Goal: Transaction & Acquisition: Purchase product/service

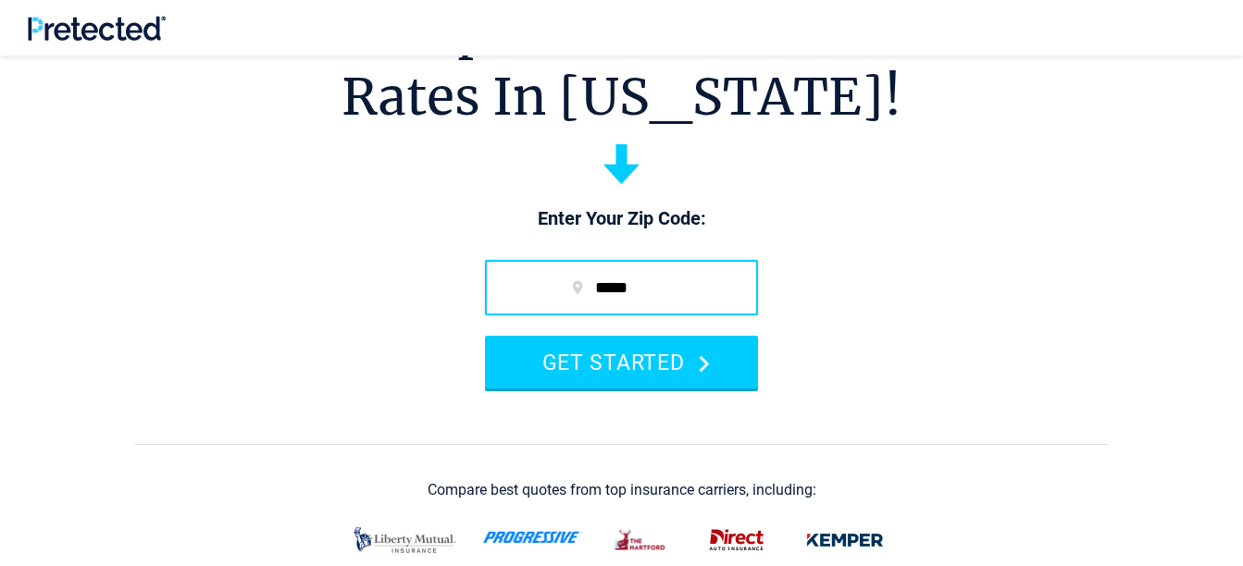
scroll to position [185, 0]
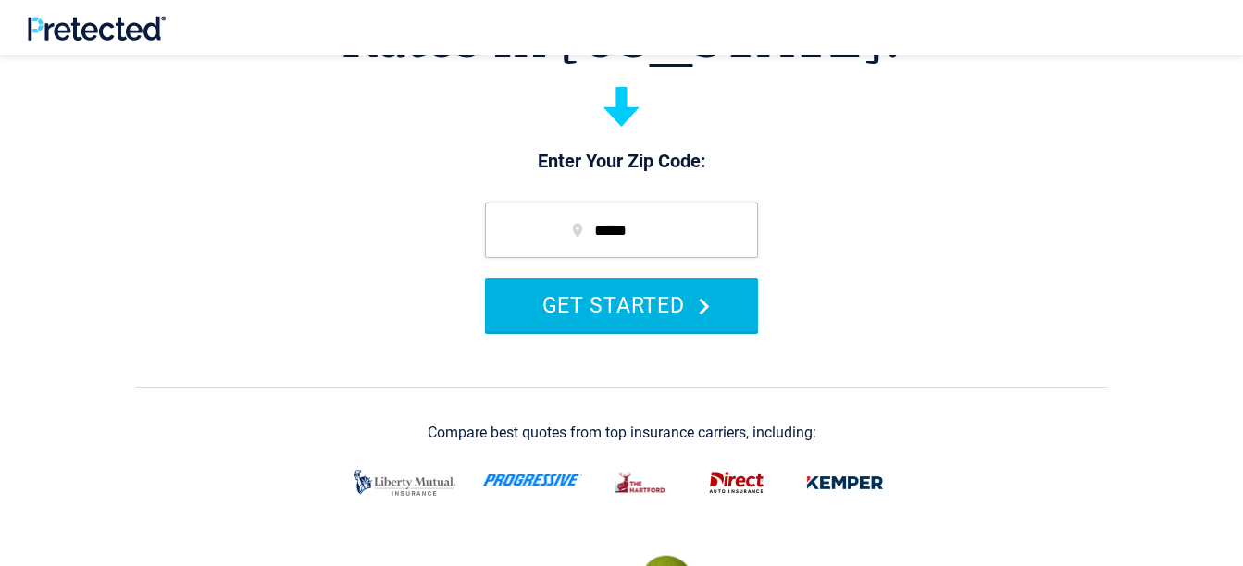
click at [702, 301] on polygon "submit" at bounding box center [705, 306] width 10 height 17
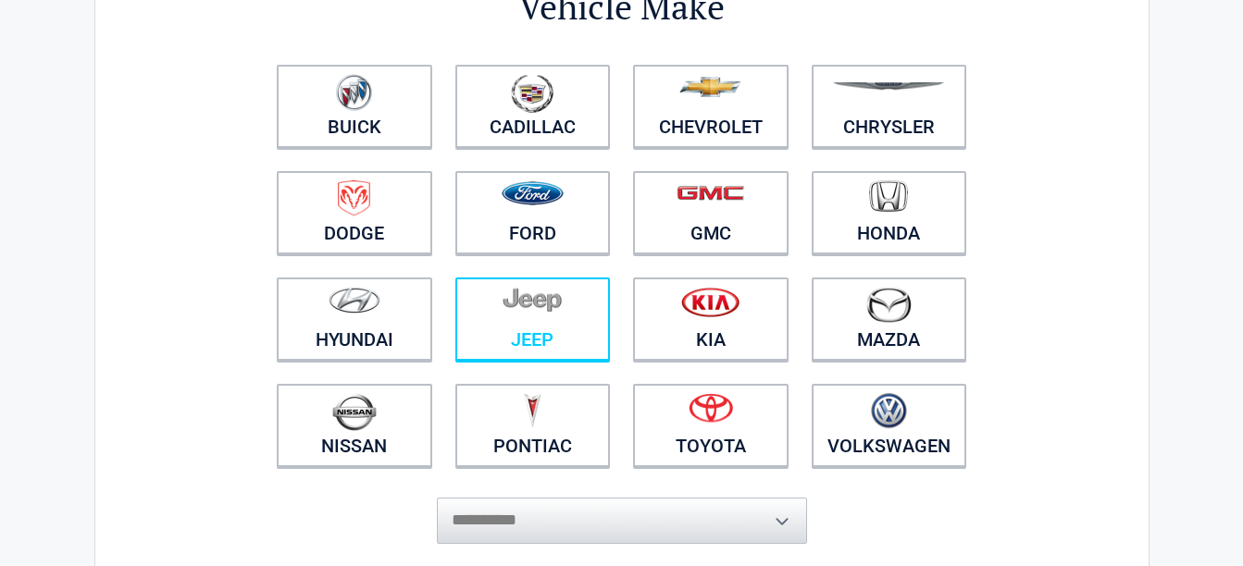
click at [545, 322] on figure at bounding box center [532, 308] width 133 height 42
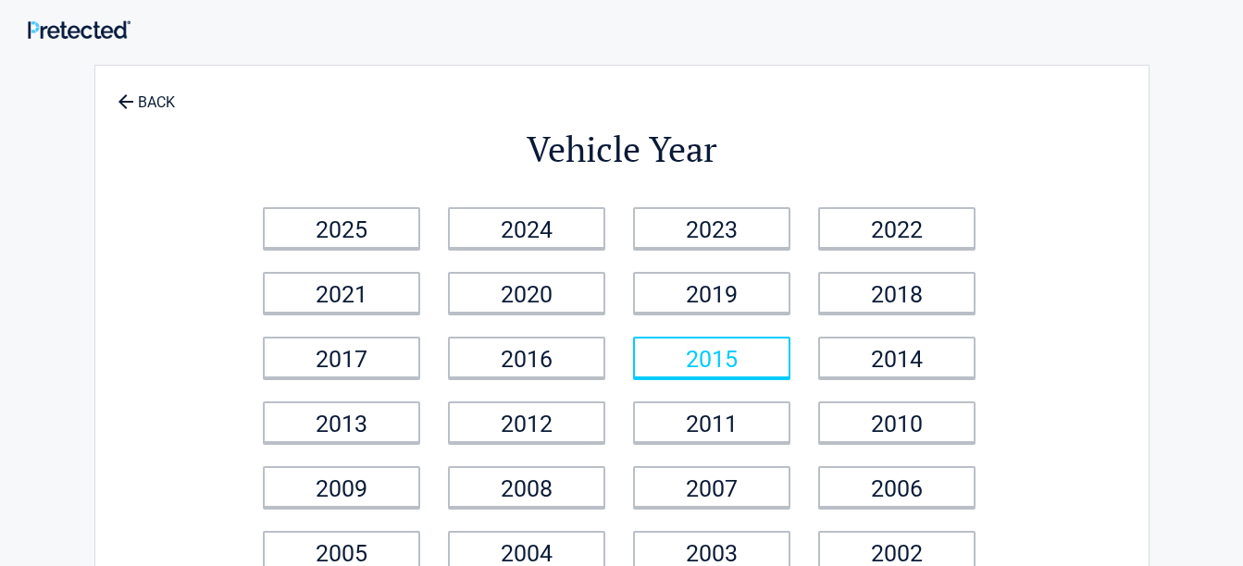
click at [688, 353] on link "2015" at bounding box center [711, 358] width 157 height 42
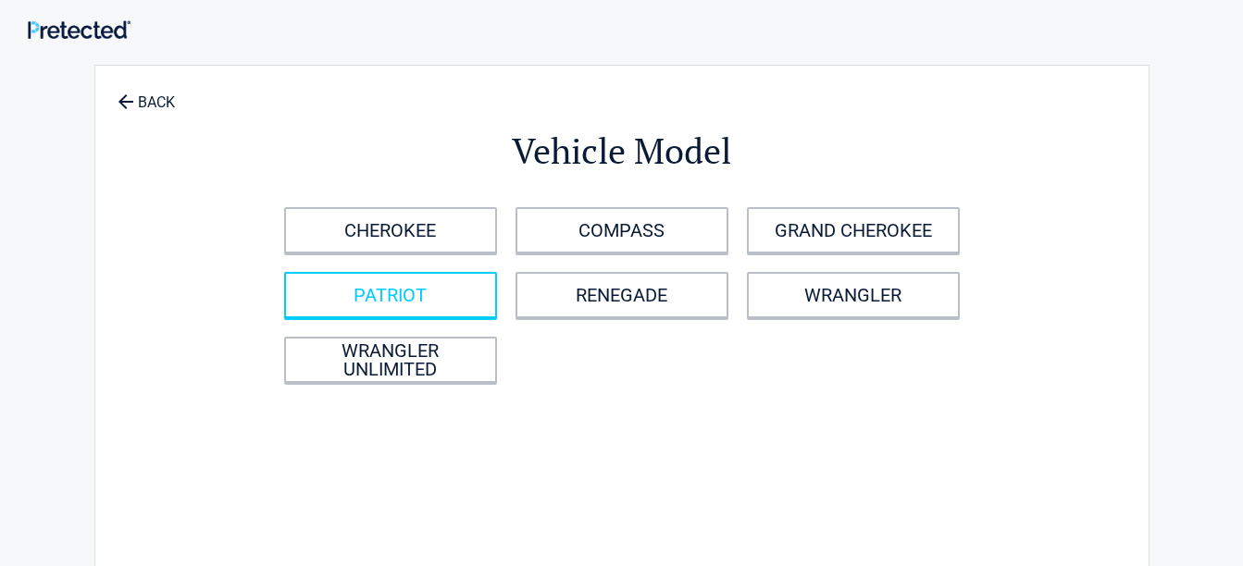
click at [484, 291] on link "PATRIOT" at bounding box center [390, 295] width 213 height 46
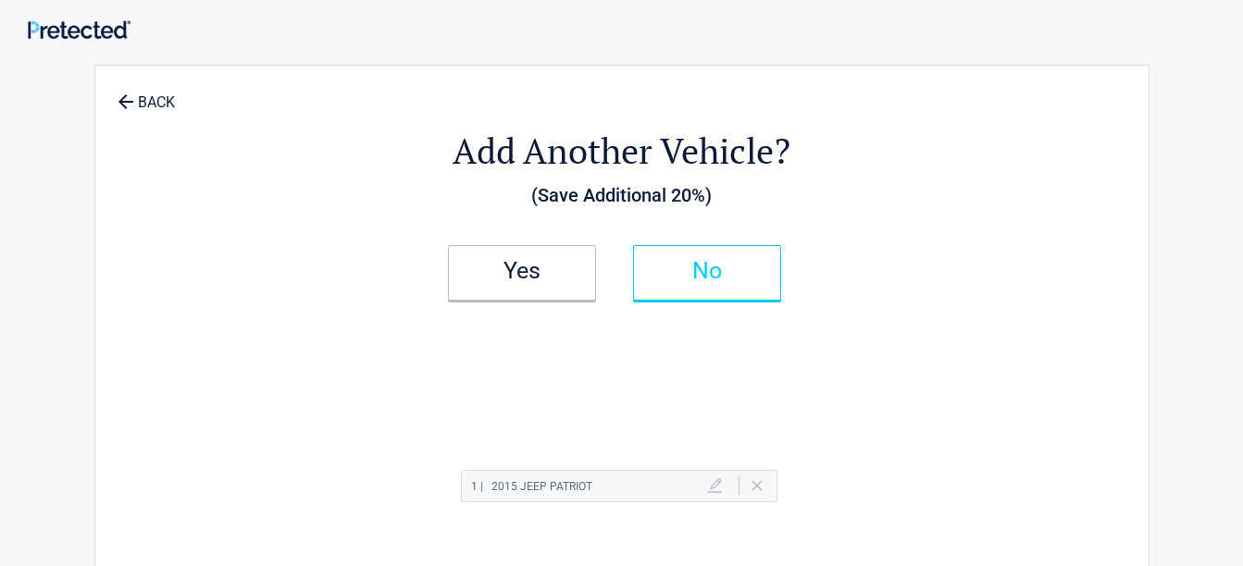
click at [653, 274] on h2 "No" at bounding box center [706, 271] width 109 height 13
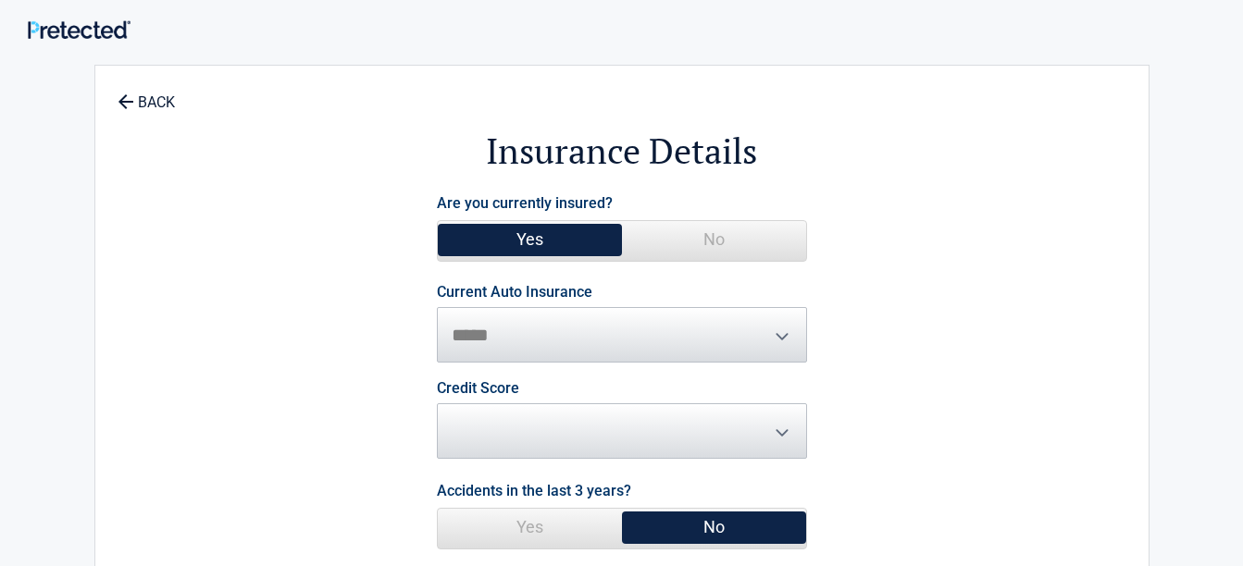
click at [588, 240] on span "Yes" at bounding box center [530, 239] width 184 height 37
click at [552, 242] on span "Yes" at bounding box center [530, 239] width 184 height 37
click at [786, 334] on span "**********" at bounding box center [622, 324] width 370 height 78
click at [777, 331] on span "**********" at bounding box center [622, 324] width 370 height 78
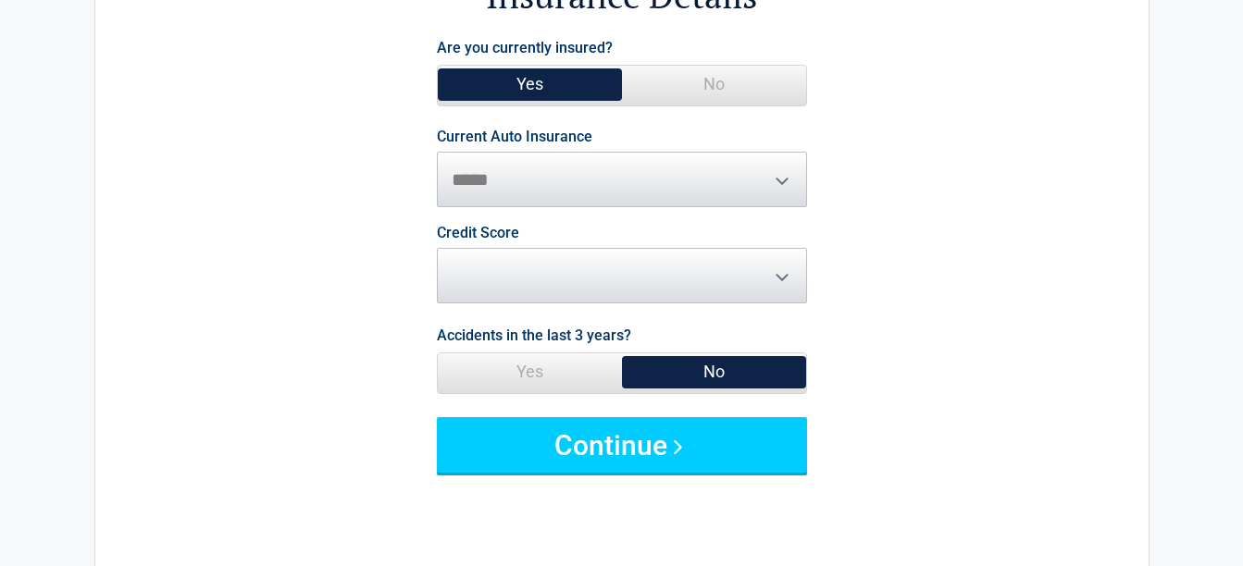
scroll to position [185, 0]
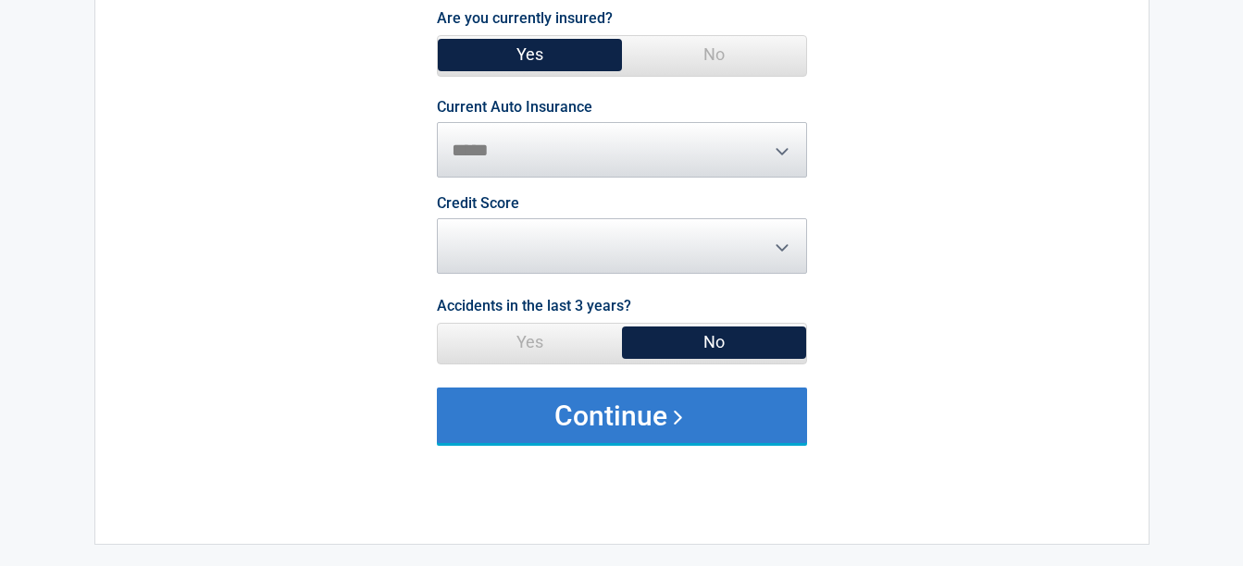
click at [650, 414] on button "Continue" at bounding box center [622, 416] width 370 height 56
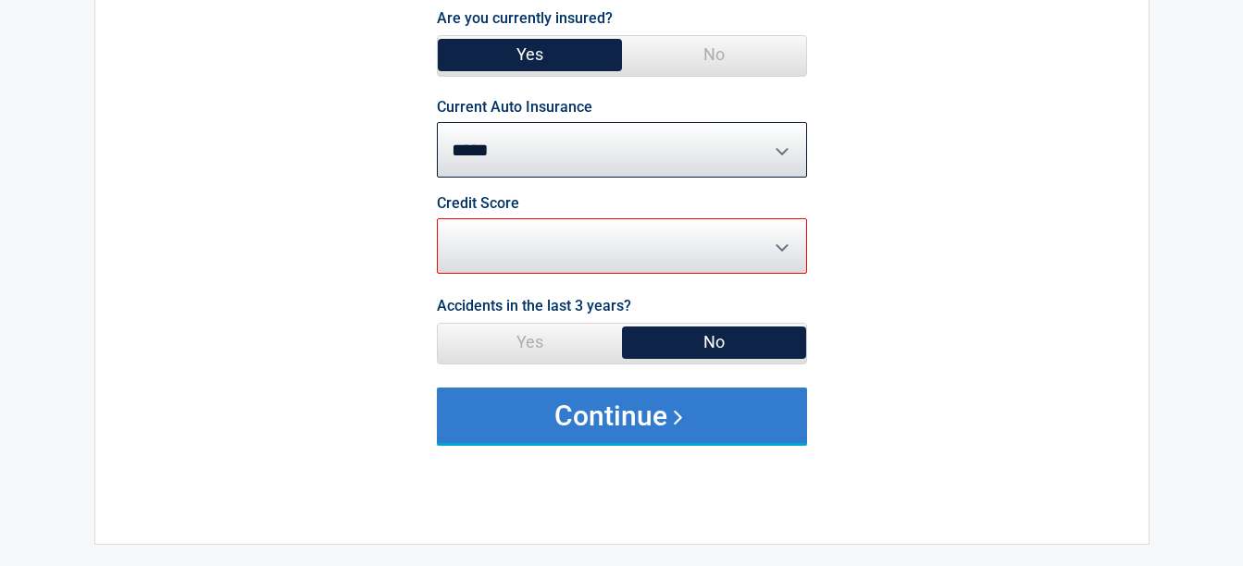
click at [637, 398] on button "Continue" at bounding box center [622, 416] width 370 height 56
